Goal: Information Seeking & Learning: Check status

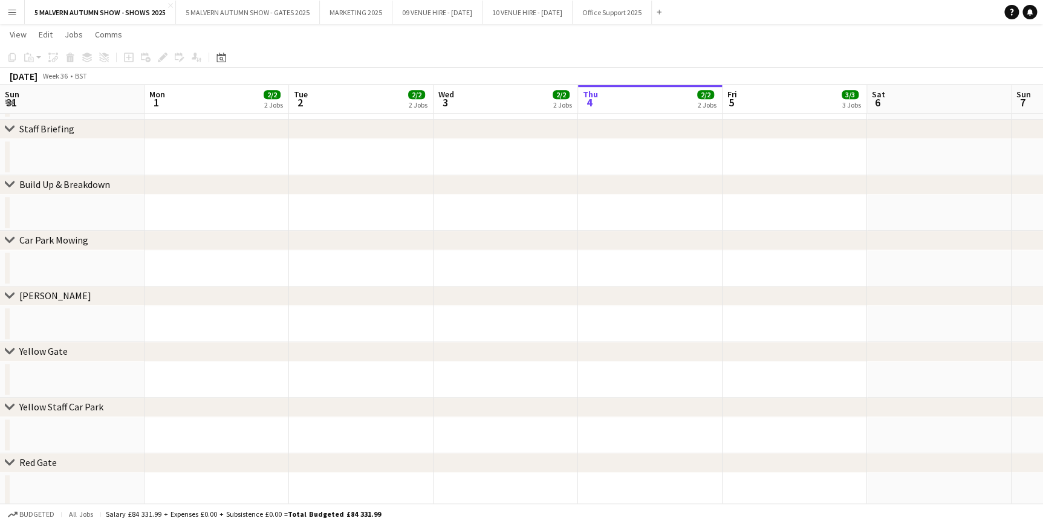
scroll to position [0, 289]
click at [16, 8] on app-icon "Menu" at bounding box center [12, 12] width 10 height 10
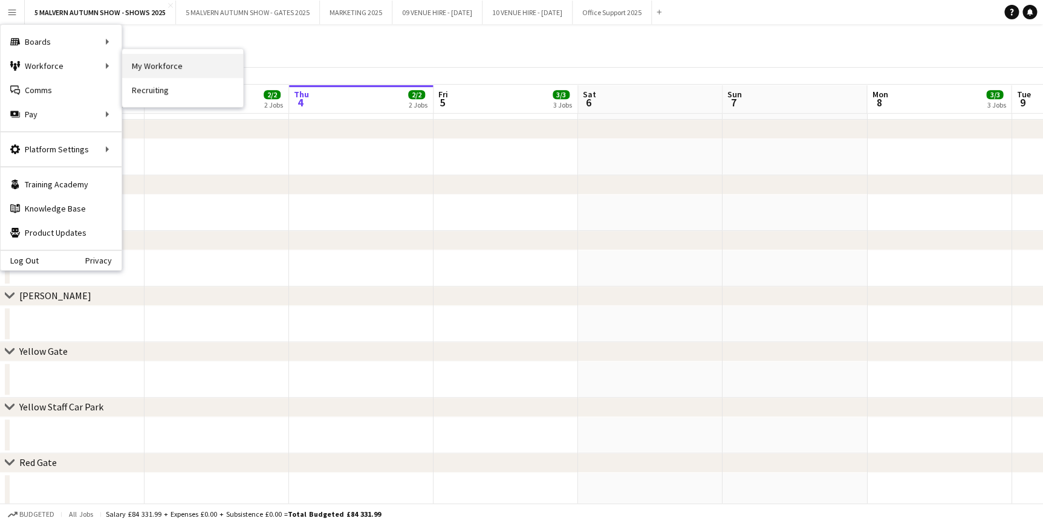
click at [150, 60] on link "My Workforce" at bounding box center [182, 66] width 121 height 24
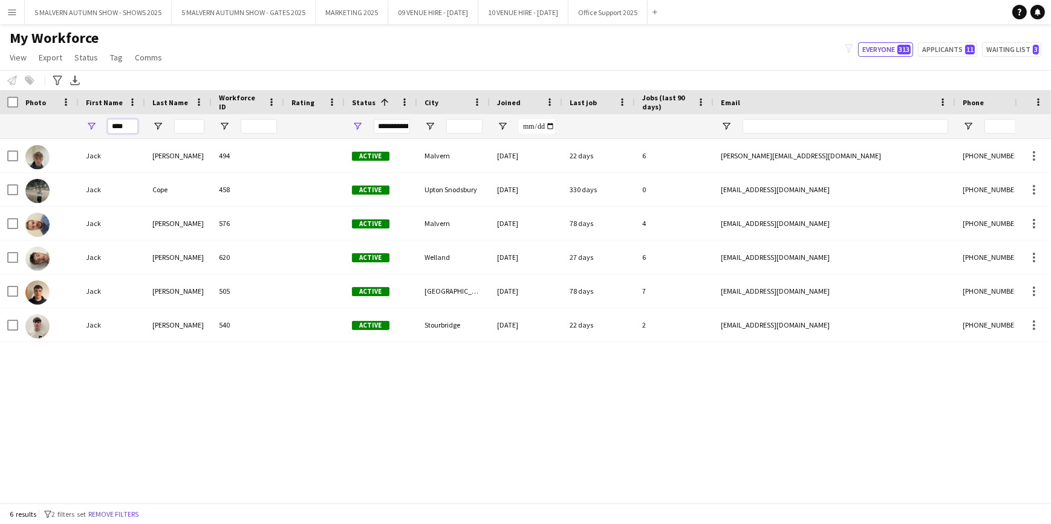
click at [119, 121] on input "****" at bounding box center [123, 126] width 30 height 15
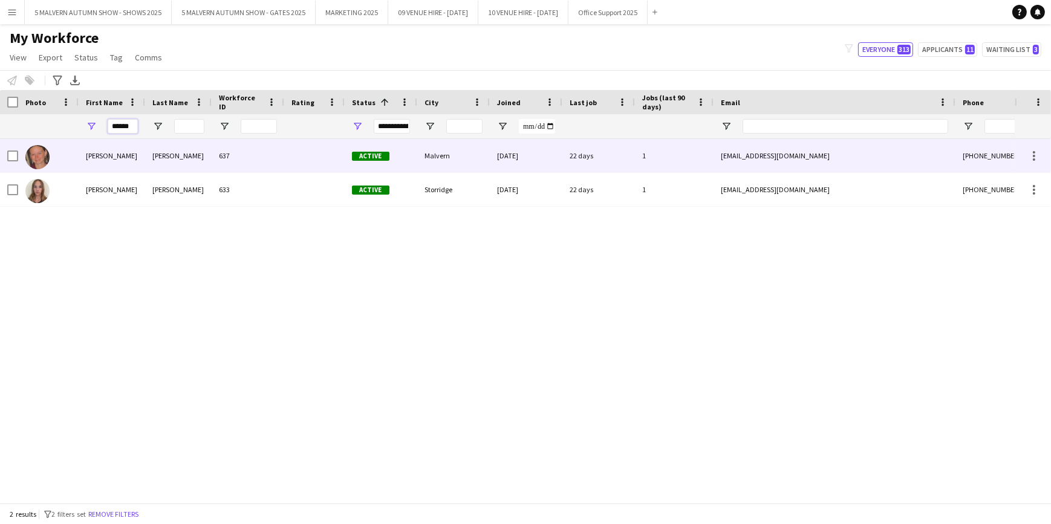
type input "******"
click at [157, 160] on div "[PERSON_NAME]" at bounding box center [178, 155] width 67 height 33
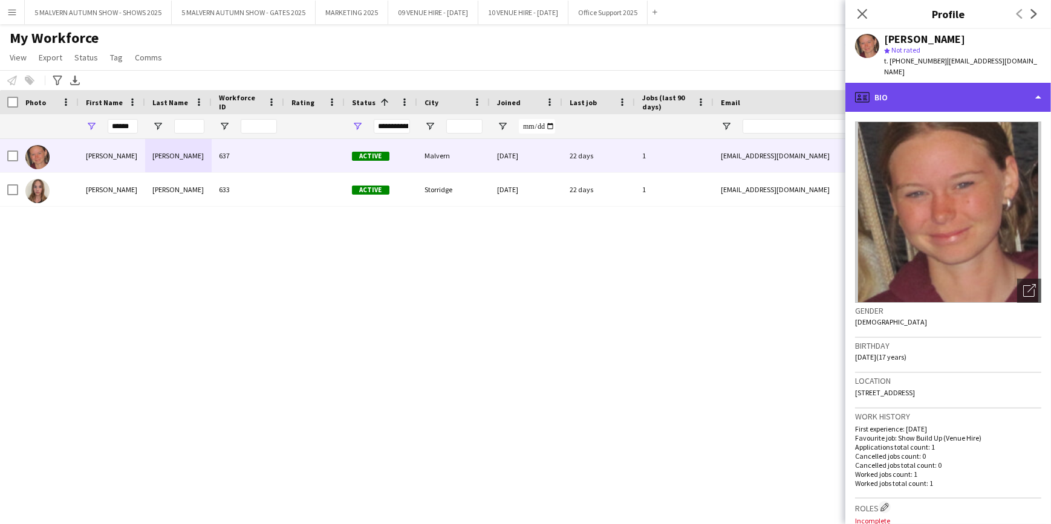
click at [925, 83] on div "profile Bio" at bounding box center [948, 97] width 206 height 29
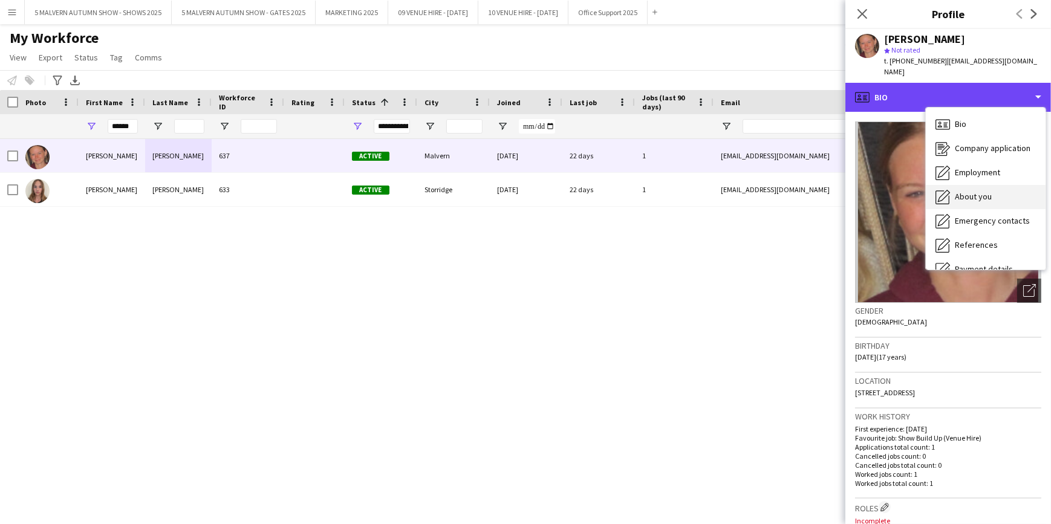
scroll to position [54, 0]
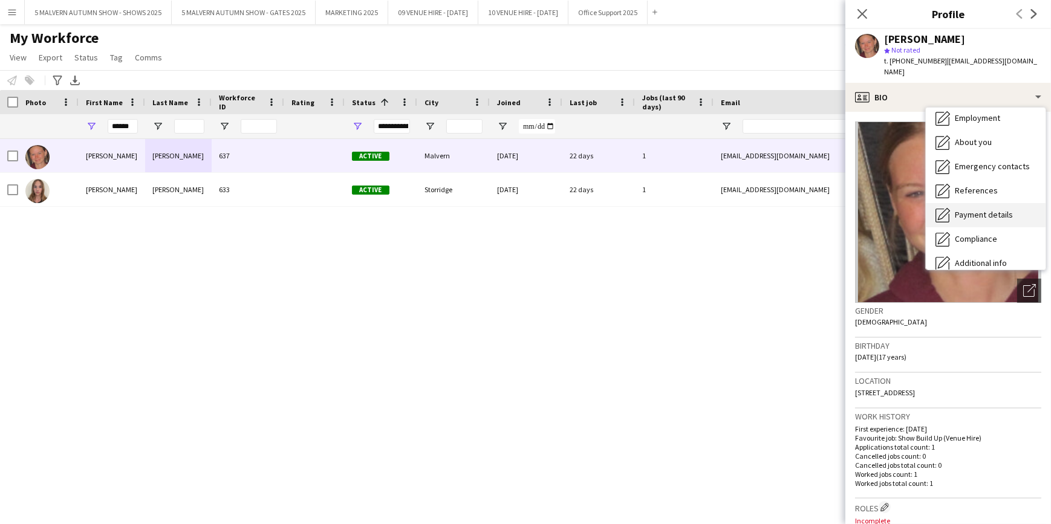
click at [981, 209] on span "Payment details" at bounding box center [984, 214] width 58 height 11
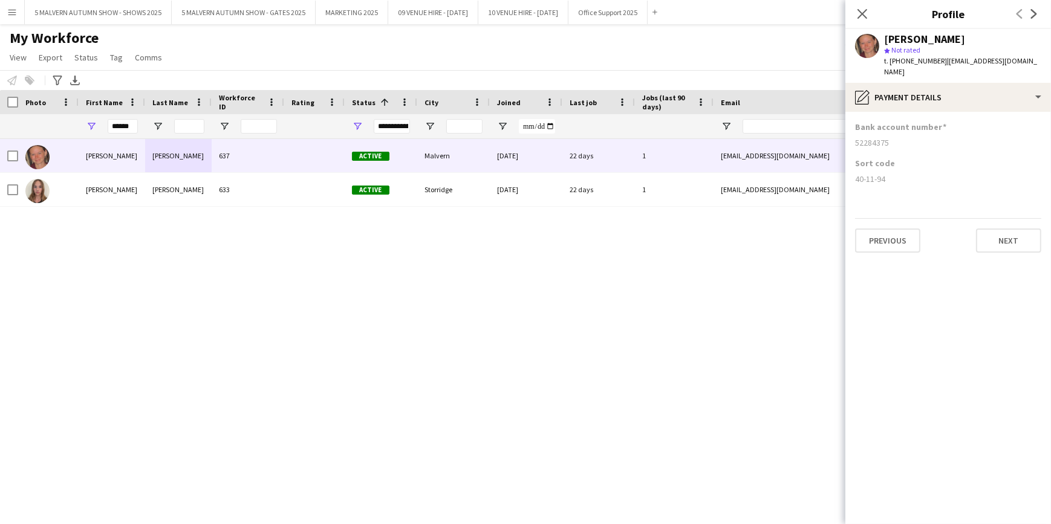
click at [810, 273] on div "[PERSON_NAME] 637 Active Malvern [DATE] 22 days 1 [EMAIL_ADDRESS][DOMAIN_NAME] …" at bounding box center [507, 317] width 1015 height 356
click at [756, 282] on div "[PERSON_NAME] 637 Active Malvern [DATE] 22 days 1 [EMAIL_ADDRESS][DOMAIN_NAME] …" at bounding box center [507, 317] width 1015 height 356
click at [862, 14] on icon at bounding box center [861, 13] width 11 height 11
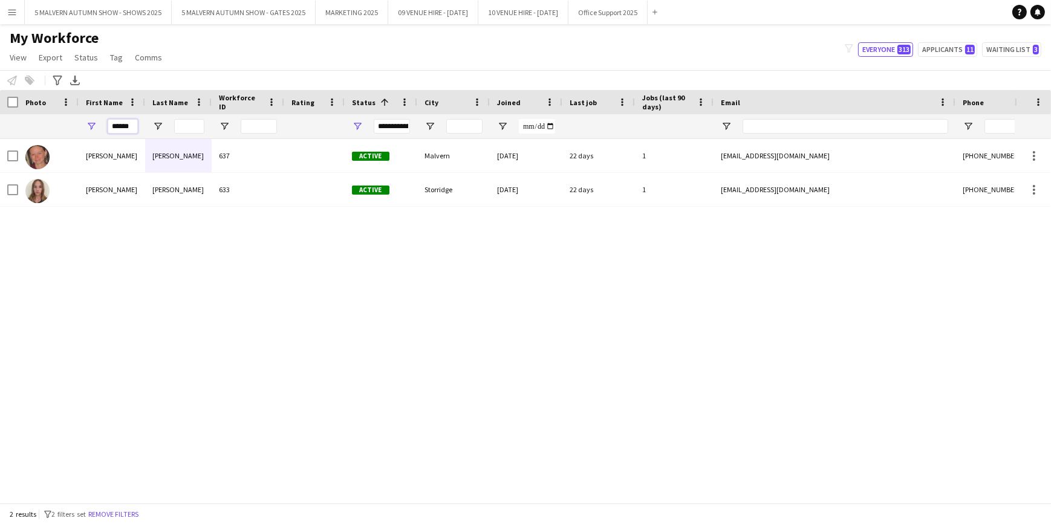
click at [128, 125] on input "******" at bounding box center [123, 126] width 30 height 15
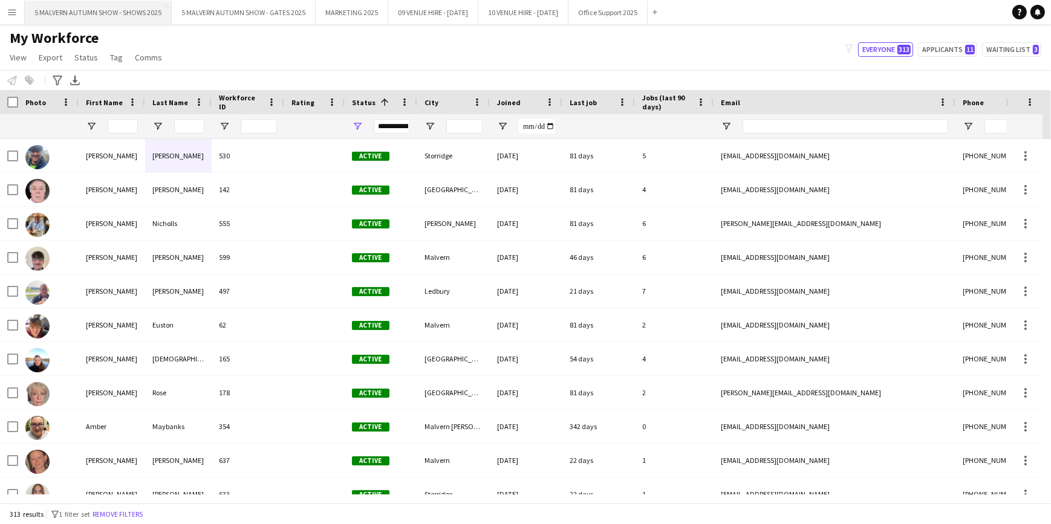
click at [94, 8] on button "5 MALVERN AUTUMN SHOW - SHOWS 2025 Close" at bounding box center [98, 13] width 147 height 24
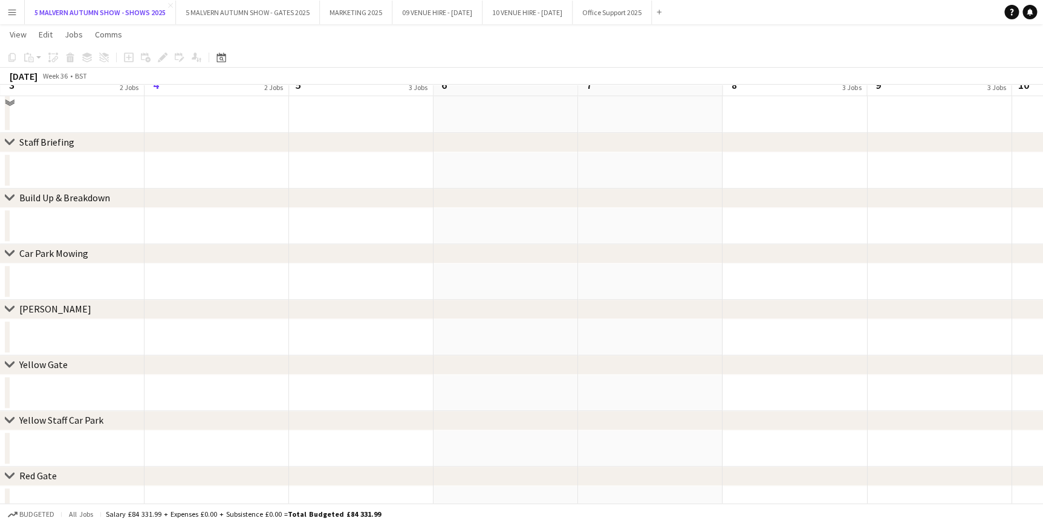
scroll to position [330, 0]
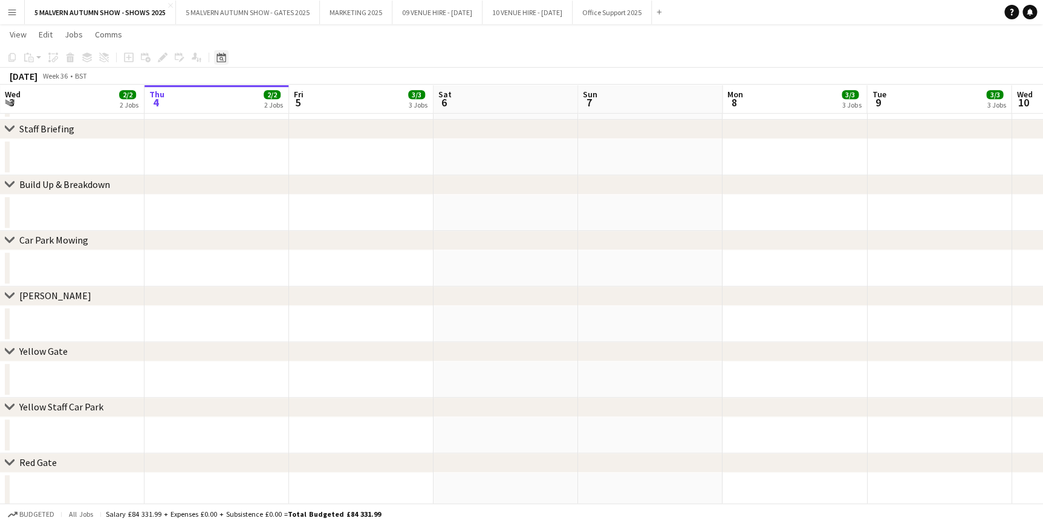
click at [224, 61] on icon at bounding box center [220, 58] width 9 height 10
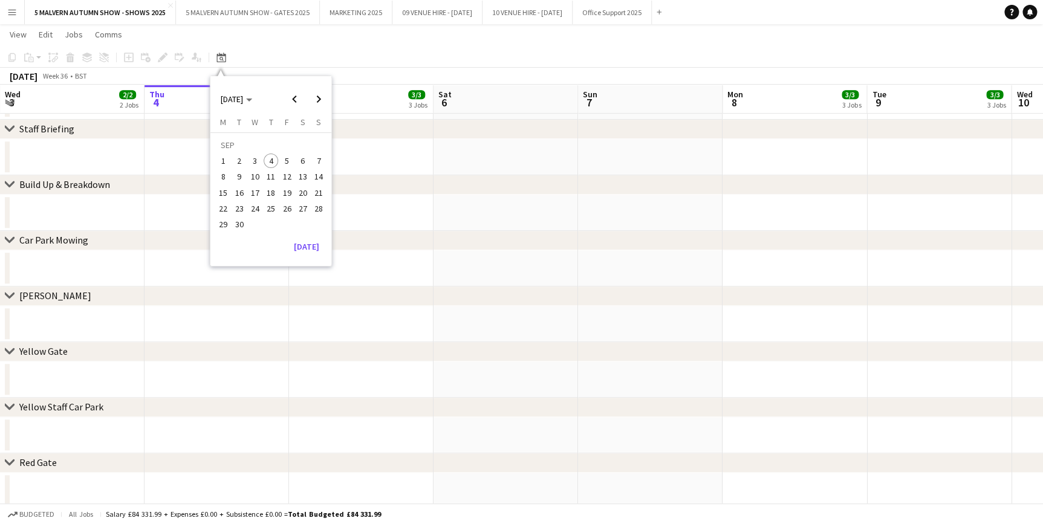
click at [272, 209] on span "25" at bounding box center [271, 208] width 15 height 15
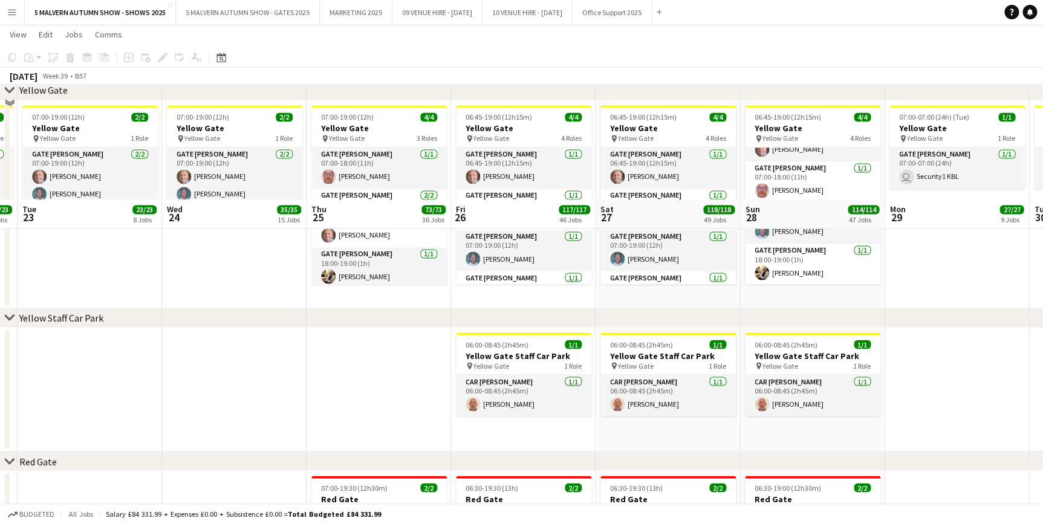
scroll to position [1154, 0]
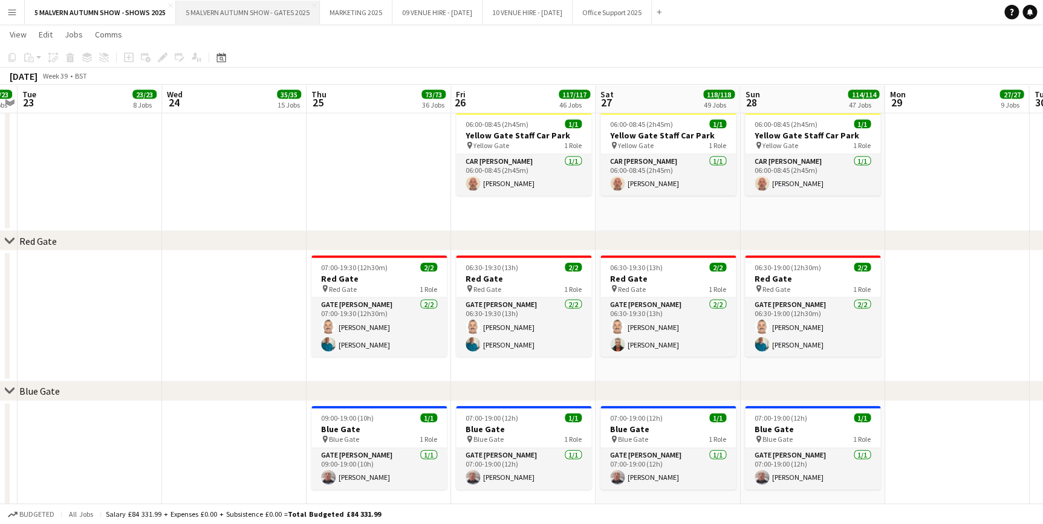
click at [278, 18] on button "5 MALVERN AUTUMN SHOW - GATES 2025 Close" at bounding box center [248, 13] width 144 height 24
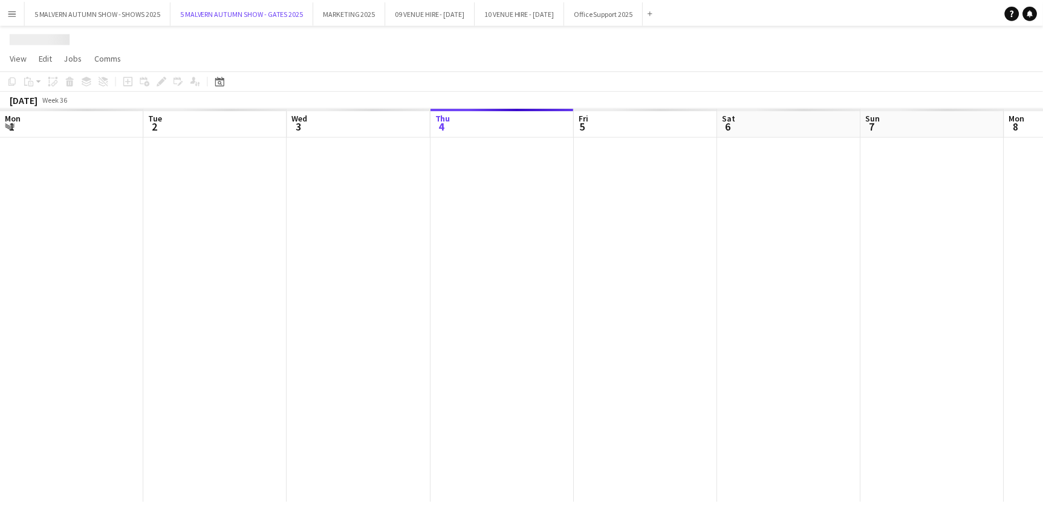
scroll to position [0, 289]
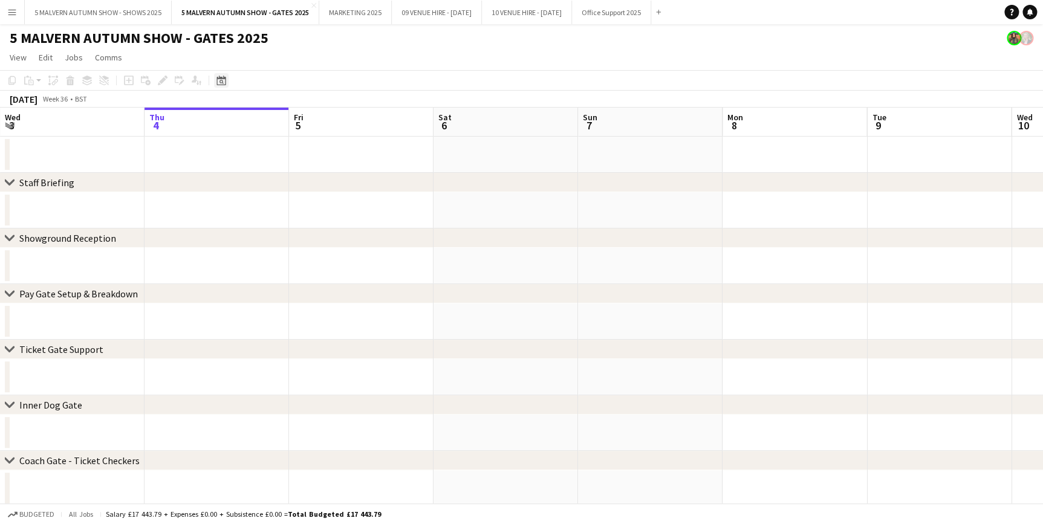
click at [222, 79] on icon "Date picker" at bounding box center [221, 81] width 10 height 10
click at [318, 232] on span "28" at bounding box center [318, 231] width 15 height 15
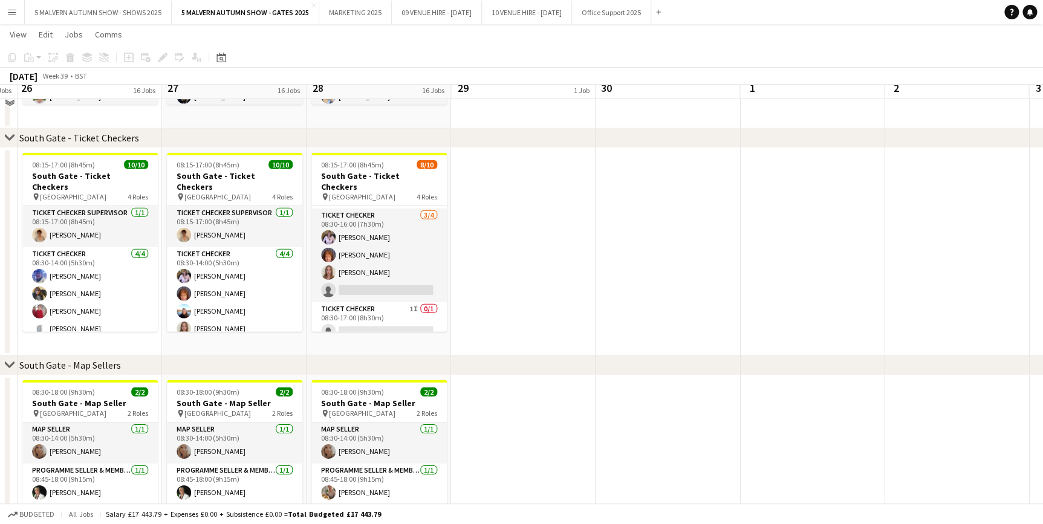
scroll to position [1649, 0]
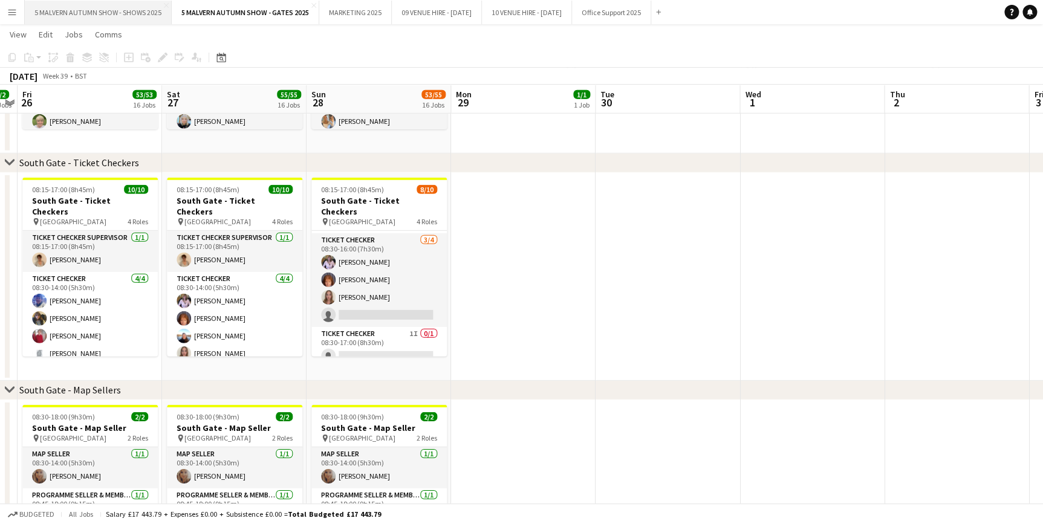
click at [67, 12] on button "5 MALVERN AUTUMN SHOW - SHOWS 2025 Close" at bounding box center [98, 13] width 147 height 24
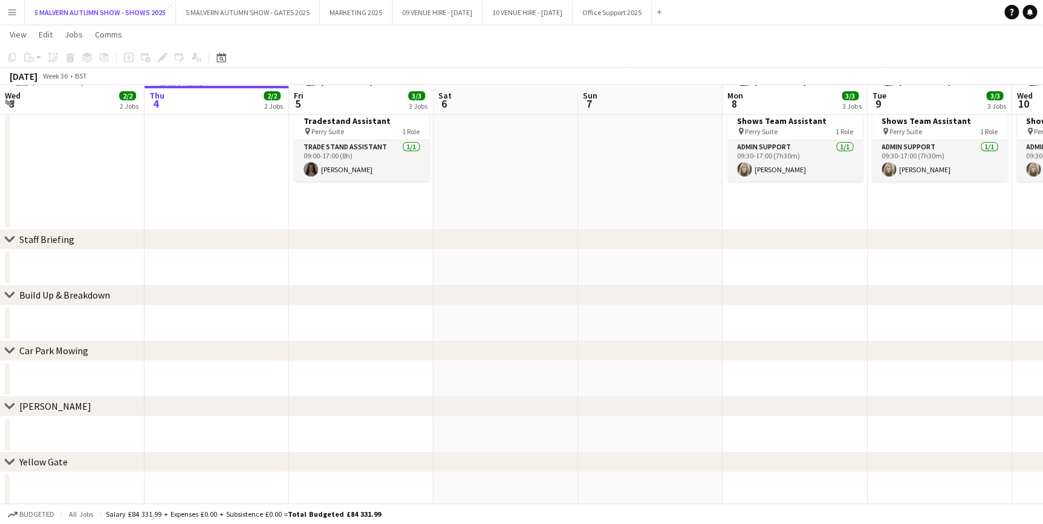
scroll to position [220, 0]
click at [226, 59] on div "Date picker" at bounding box center [221, 57] width 15 height 15
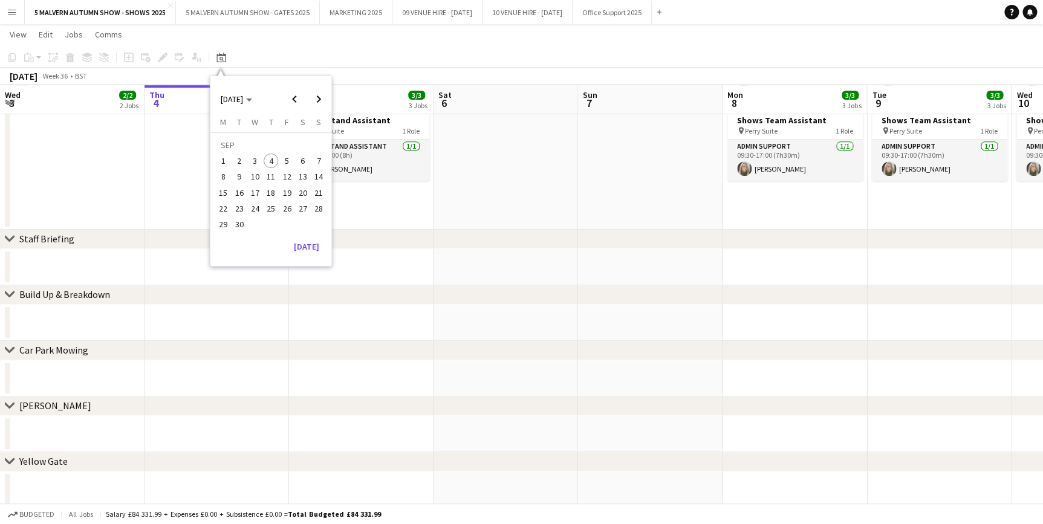
click at [282, 209] on span "26" at bounding box center [287, 208] width 15 height 15
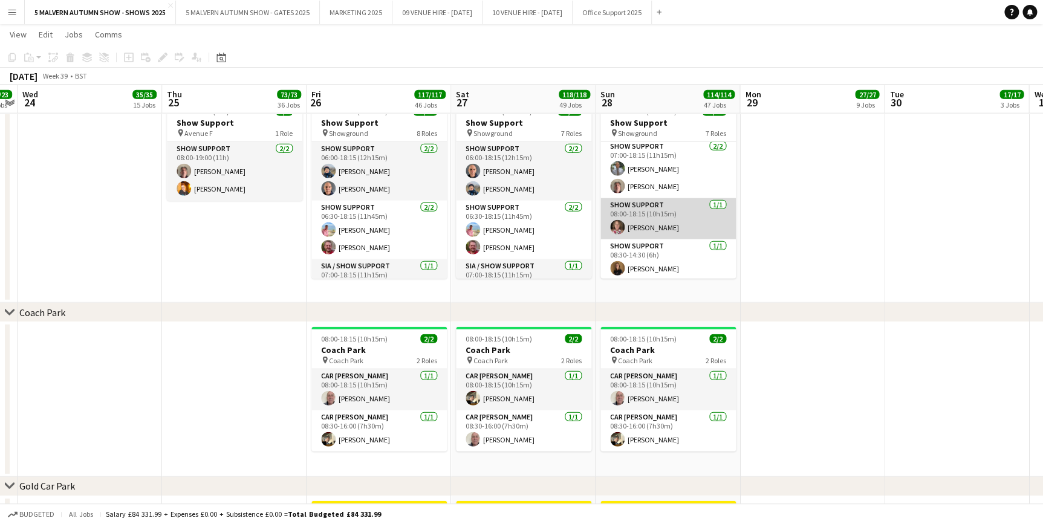
scroll to position [109, 0]
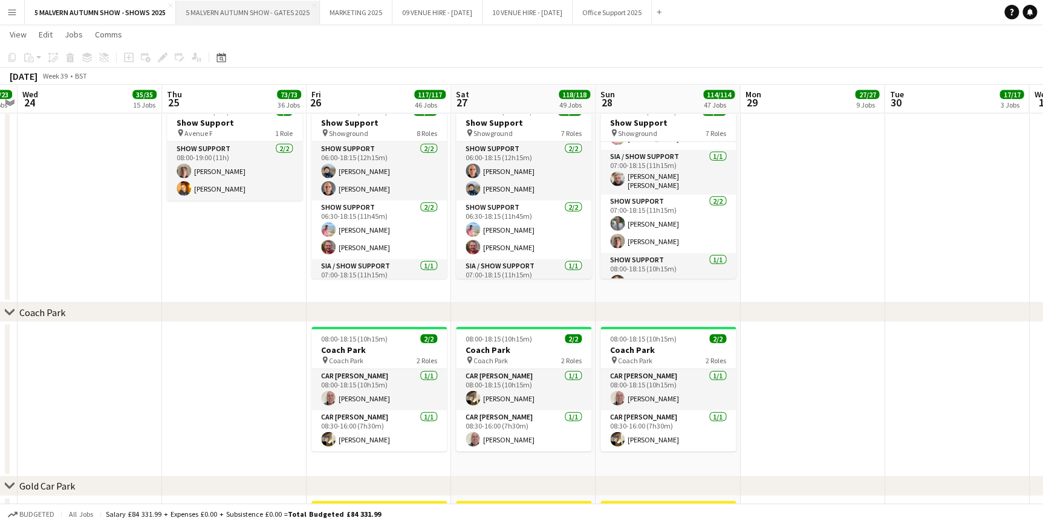
click at [276, 18] on button "5 MALVERN AUTUMN SHOW - GATES 2025 Close" at bounding box center [248, 13] width 144 height 24
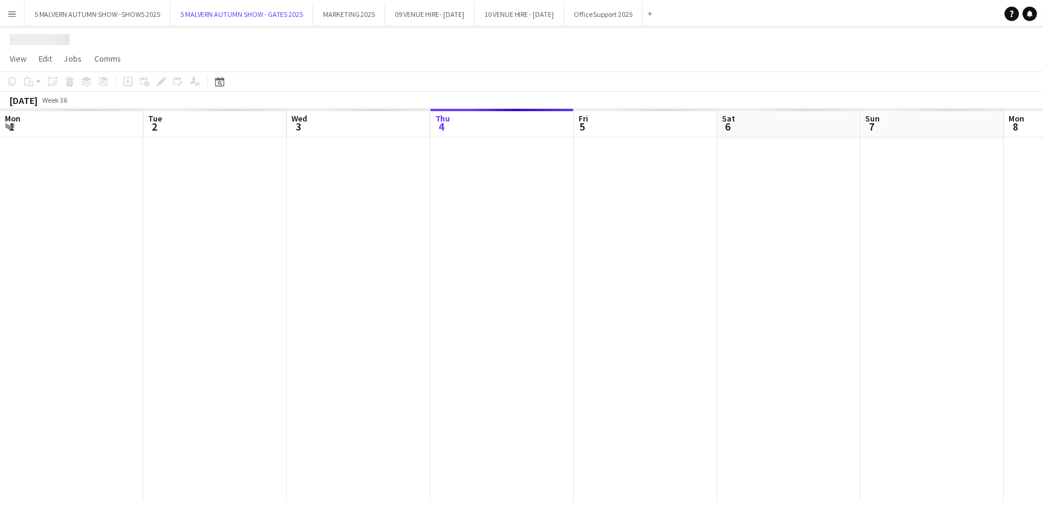
scroll to position [0, 289]
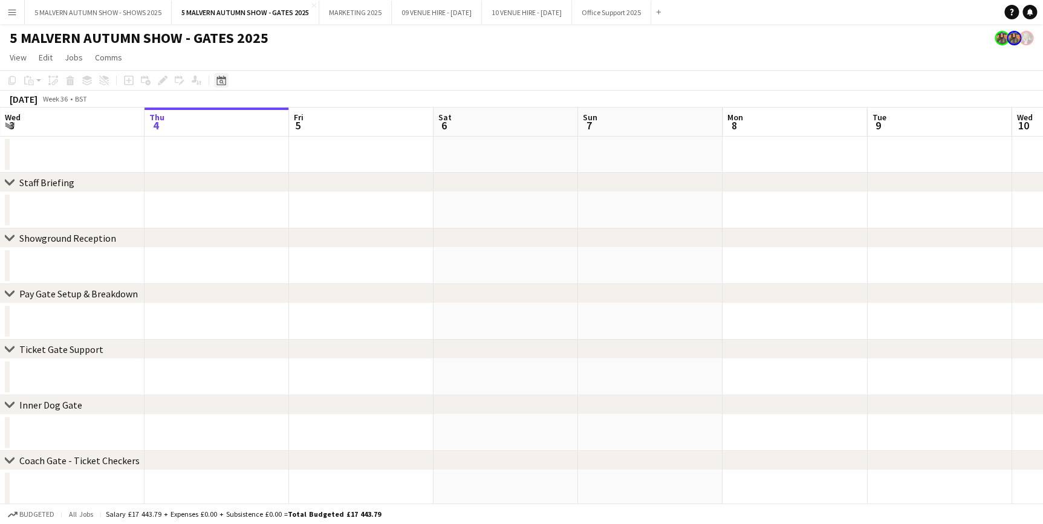
click at [216, 82] on icon "Date picker" at bounding box center [221, 81] width 10 height 10
click at [314, 127] on span "Next month" at bounding box center [319, 122] width 24 height 24
click at [294, 116] on span "Previous month" at bounding box center [294, 122] width 24 height 24
click at [281, 228] on span "26" at bounding box center [287, 231] width 15 height 15
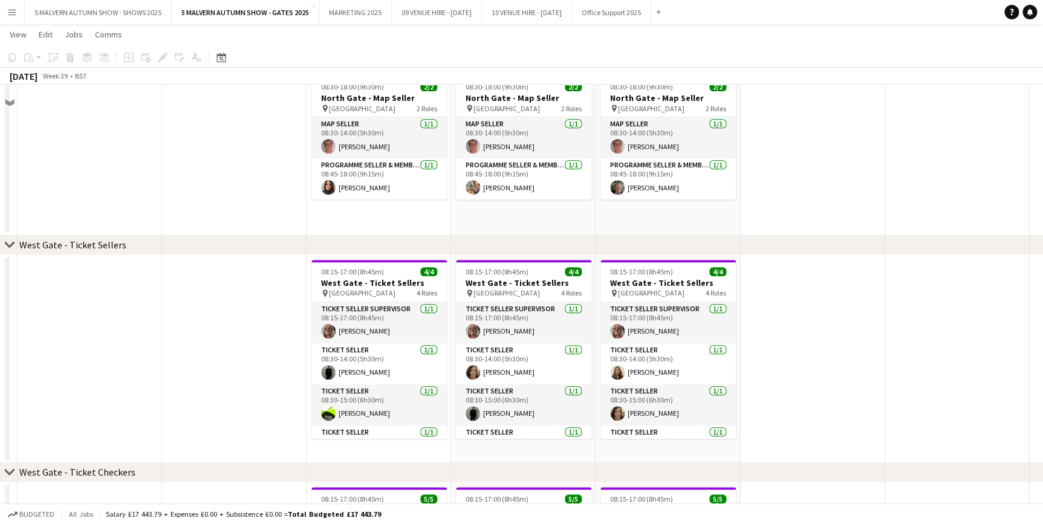
scroll to position [2748, 0]
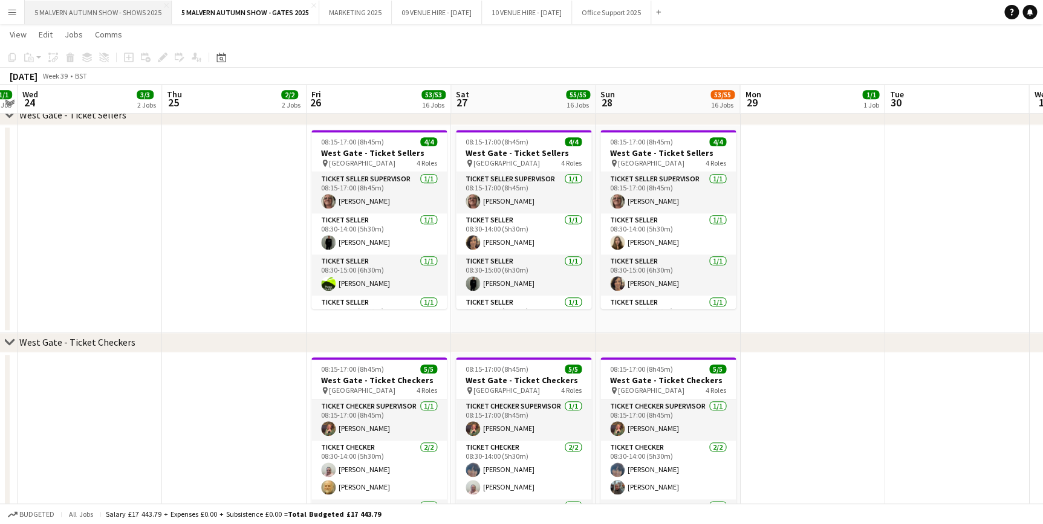
click at [97, 10] on button "5 MALVERN AUTUMN SHOW - SHOWS 2025 Close" at bounding box center [98, 13] width 147 height 24
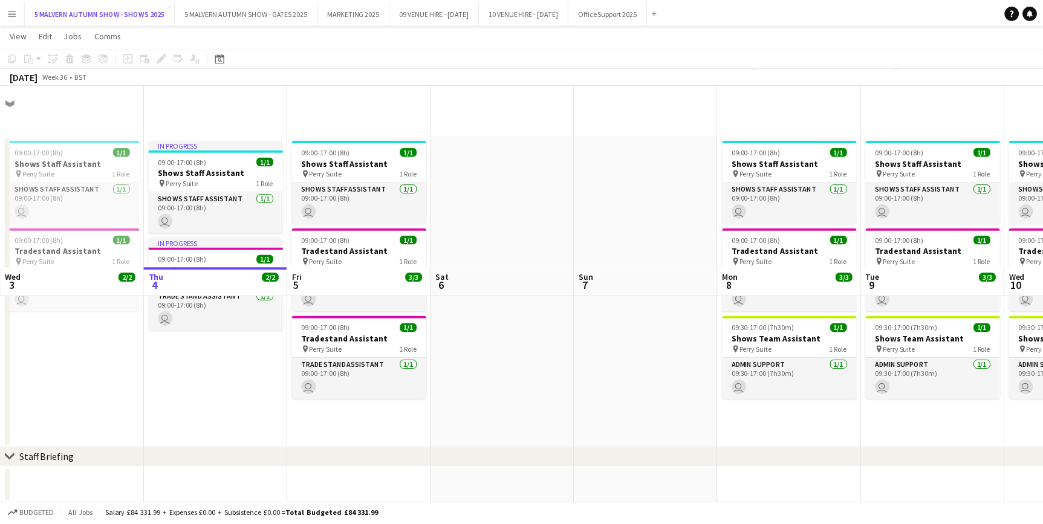
scroll to position [220, 0]
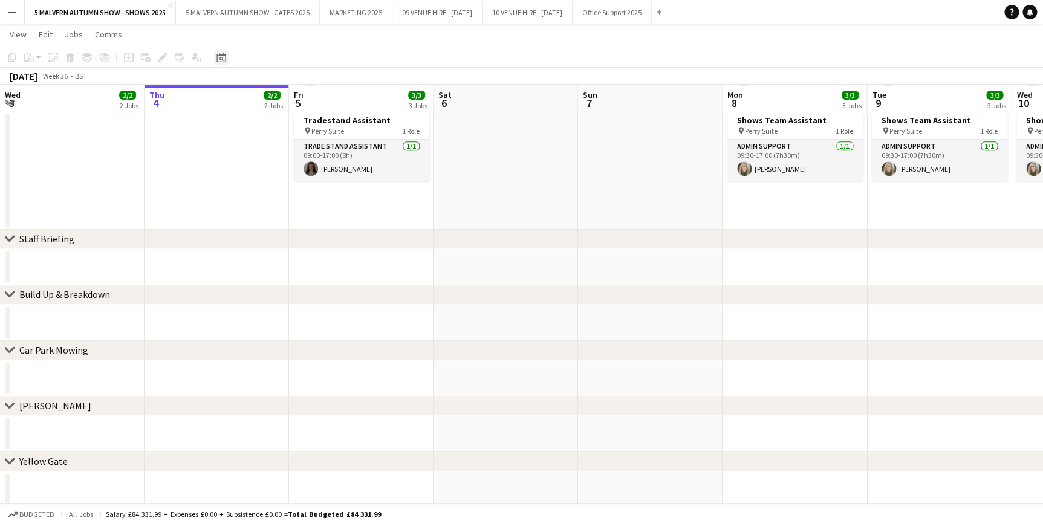
click at [221, 62] on icon at bounding box center [220, 58] width 9 height 10
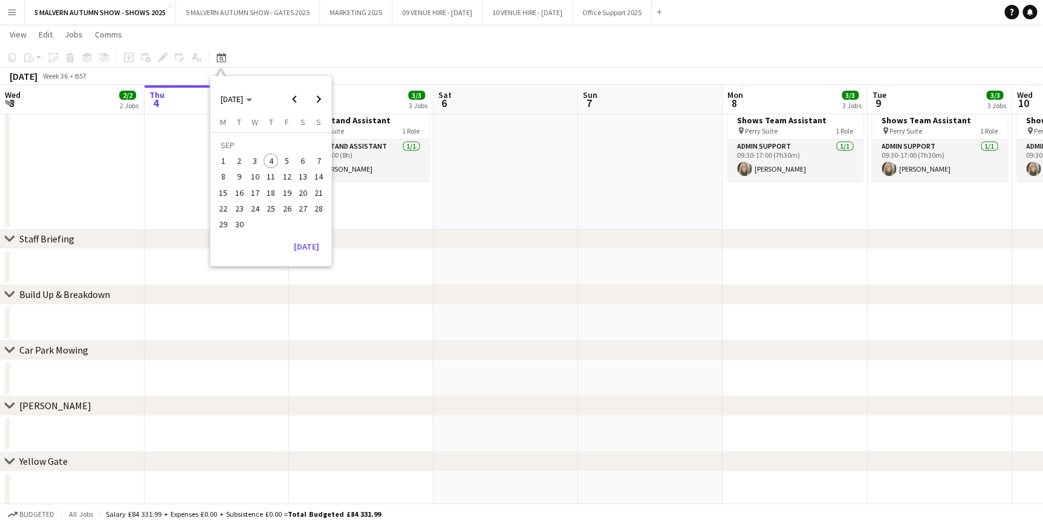
click at [280, 210] on span "26" at bounding box center [287, 208] width 15 height 15
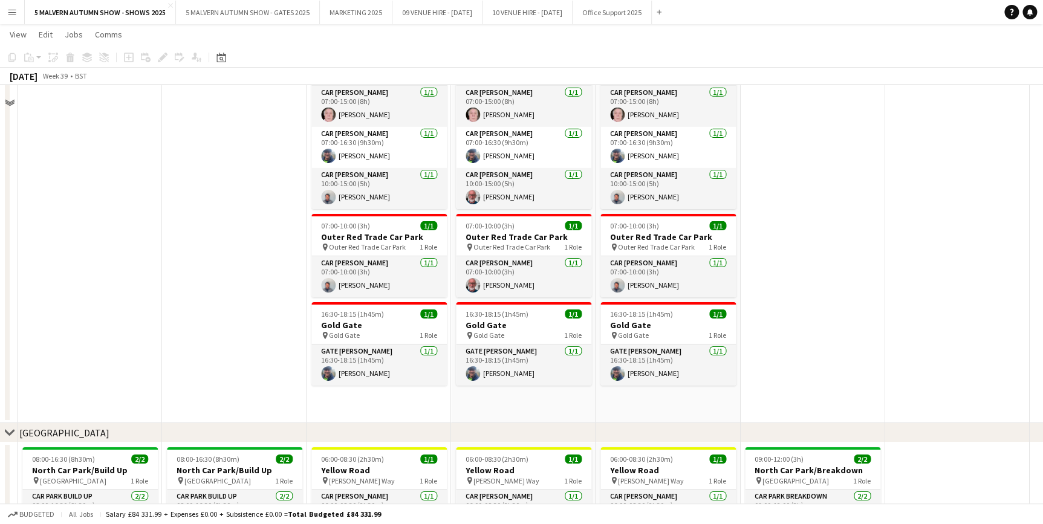
scroll to position [6340, 0]
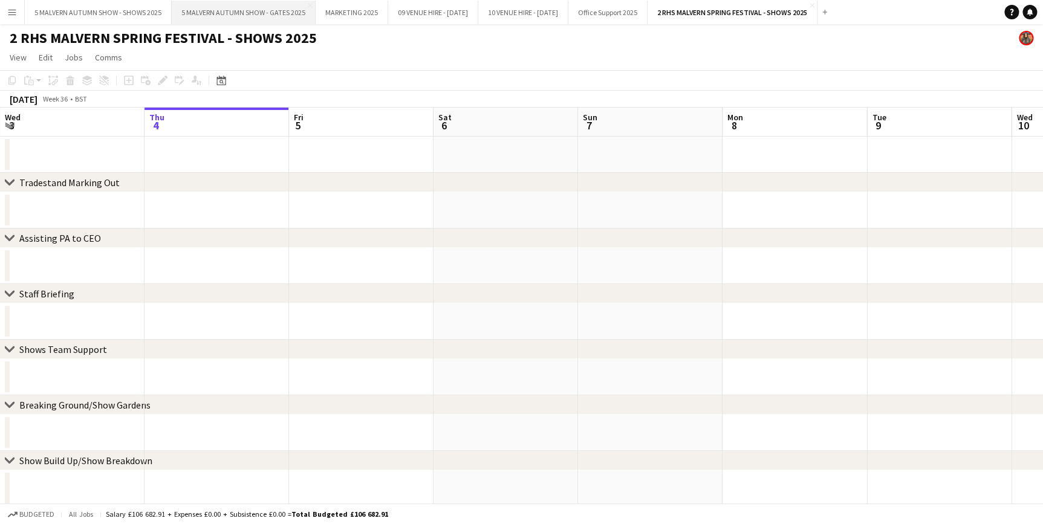
click at [233, 8] on button "5 MALVERN AUTUMN SHOW - GATES 2025 Close" at bounding box center [244, 13] width 144 height 24
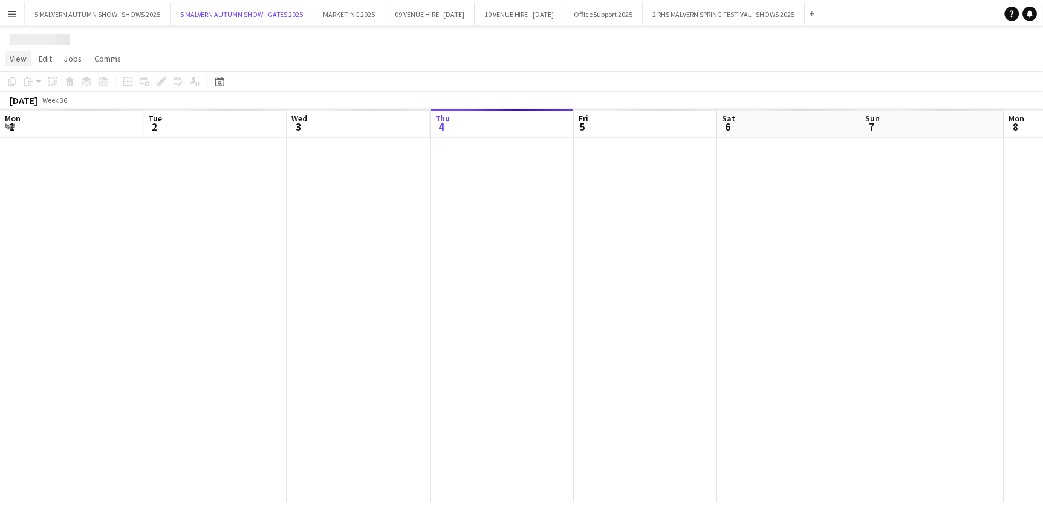
scroll to position [0, 289]
